Goal: Task Accomplishment & Management: Manage account settings

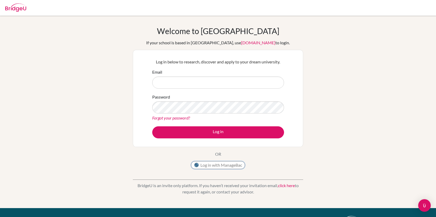
click at [222, 167] on button "Log in with ManageBac" at bounding box center [218, 165] width 54 height 8
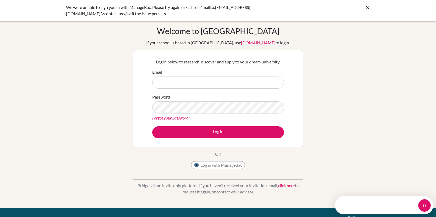
click at [371, 7] on div "We were unable to sign you in with ManageBac. Please try again or <a href="mail…" at bounding box center [218, 10] width 436 height 21
click at [369, 7] on icon at bounding box center [367, 7] width 5 height 5
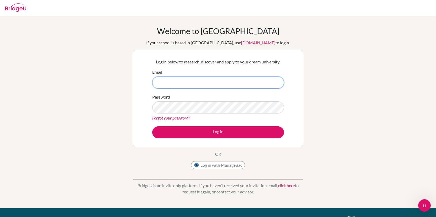
click at [217, 82] on input "Email" at bounding box center [218, 83] width 132 height 12
type input "[EMAIL_ADDRESS][DOMAIN_NAME]"
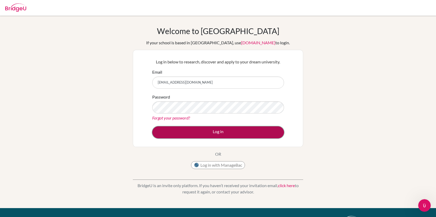
click at [215, 137] on button "Log in" at bounding box center [218, 132] width 132 height 12
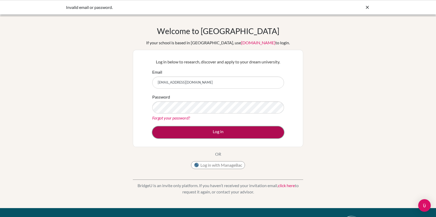
click at [211, 128] on button "Log in" at bounding box center [218, 132] width 132 height 12
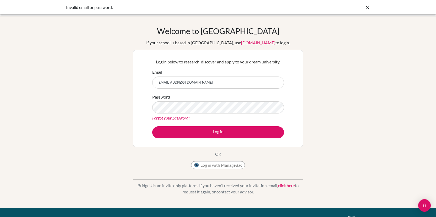
click at [368, 10] on div at bounding box center [367, 7] width 5 height 6
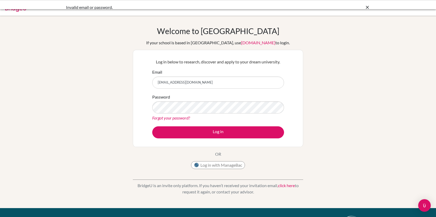
click at [368, 4] on div at bounding box center [367, 7] width 5 height 6
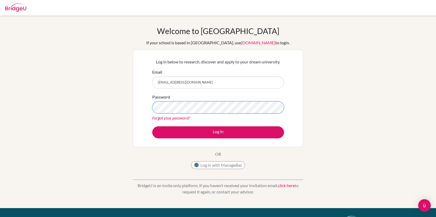
click at [152, 126] on button "Log in" at bounding box center [218, 132] width 132 height 12
